Goal: Find specific page/section: Find specific page/section

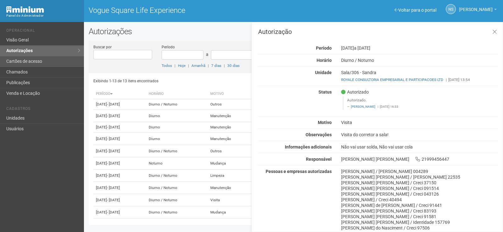
scroll to position [93, 0]
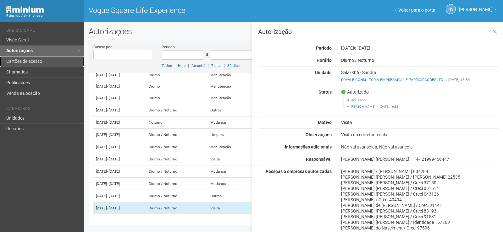
click at [48, 60] on link "Cartões de acesso" at bounding box center [42, 61] width 84 height 11
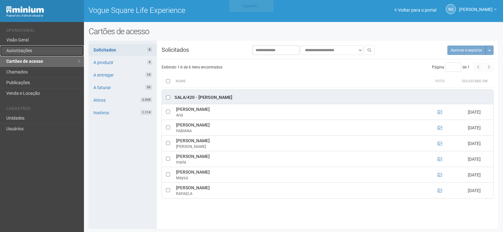
click at [41, 48] on link "Autorizações" at bounding box center [42, 51] width 84 height 11
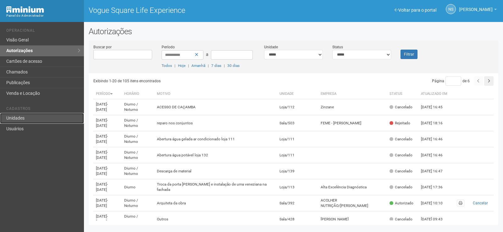
click at [61, 118] on link "Unidades" at bounding box center [42, 118] width 84 height 11
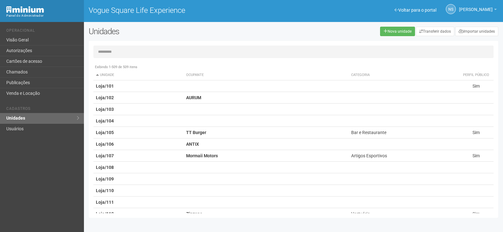
click at [116, 54] on input "text" at bounding box center [293, 52] width 400 height 13
